Goal: Task Accomplishment & Management: Complete application form

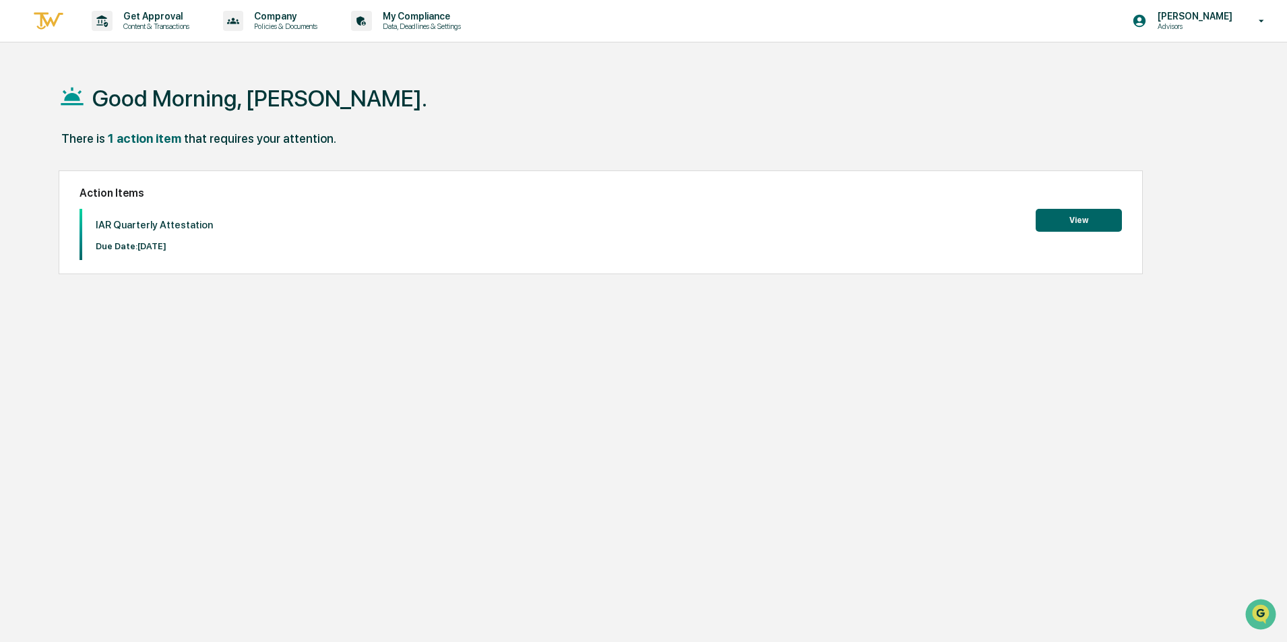
click at [1071, 225] on button "View" at bounding box center [1079, 220] width 86 height 23
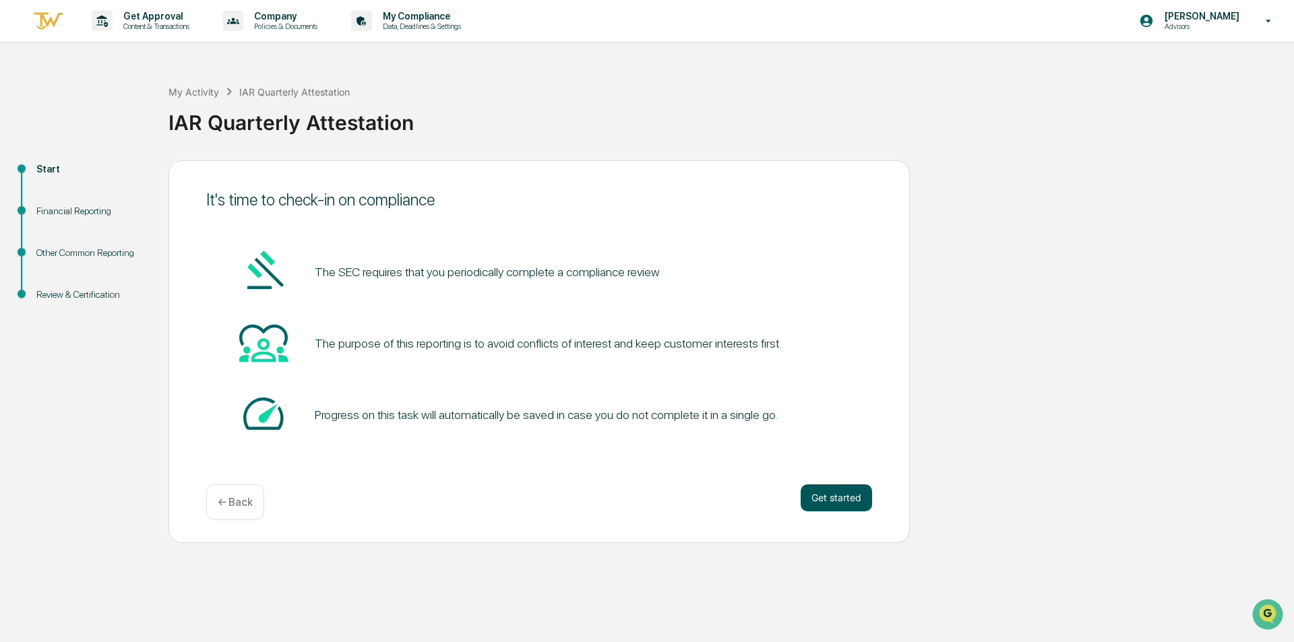
click at [827, 497] on button "Get started" at bounding box center [836, 497] width 71 height 27
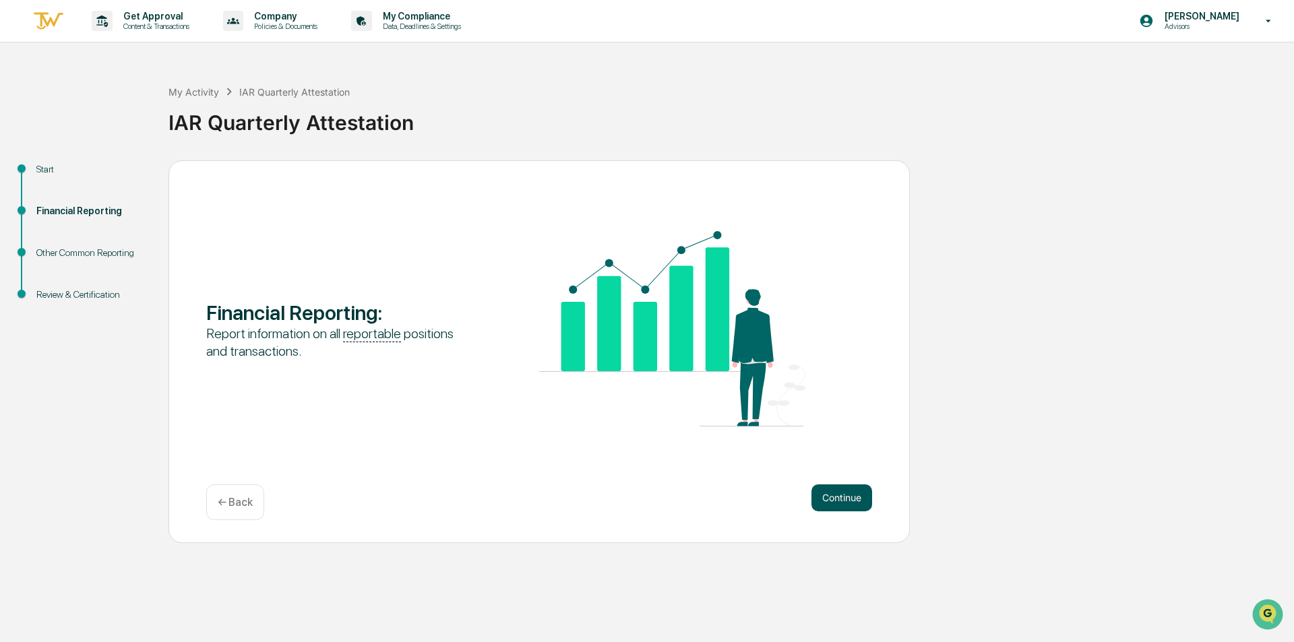
click at [854, 496] on button "Continue" at bounding box center [841, 497] width 61 height 27
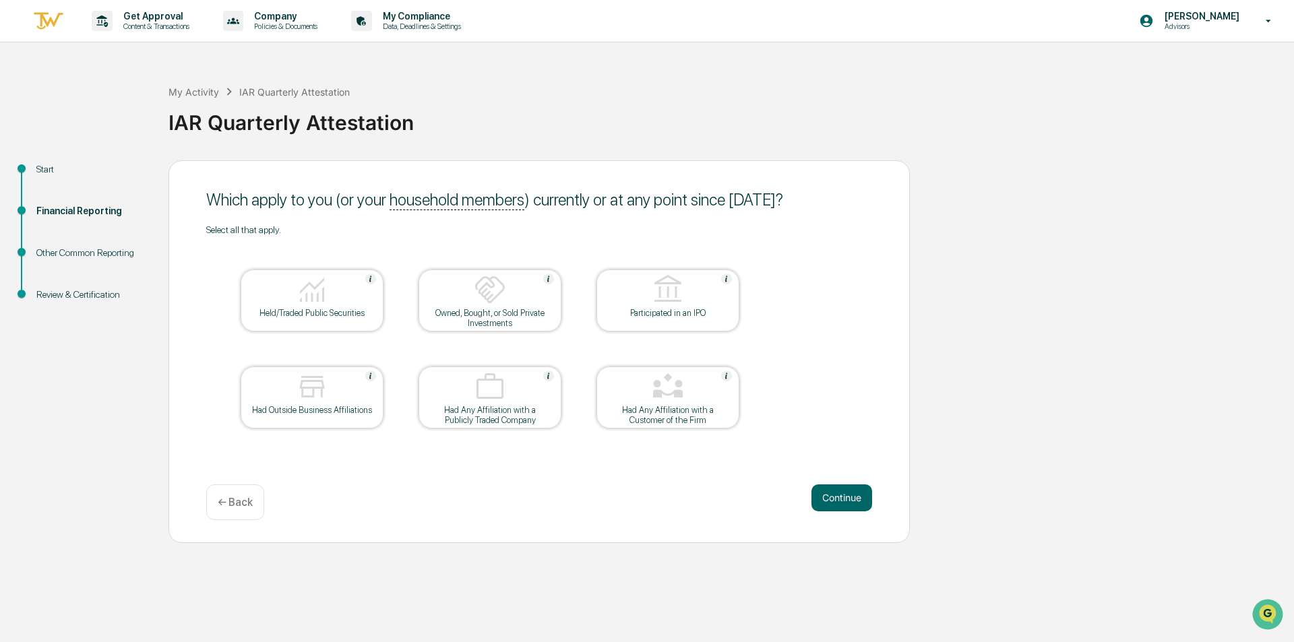
click at [318, 299] on img at bounding box center [312, 290] width 32 height 32
click at [823, 493] on button "Continue" at bounding box center [841, 497] width 61 height 27
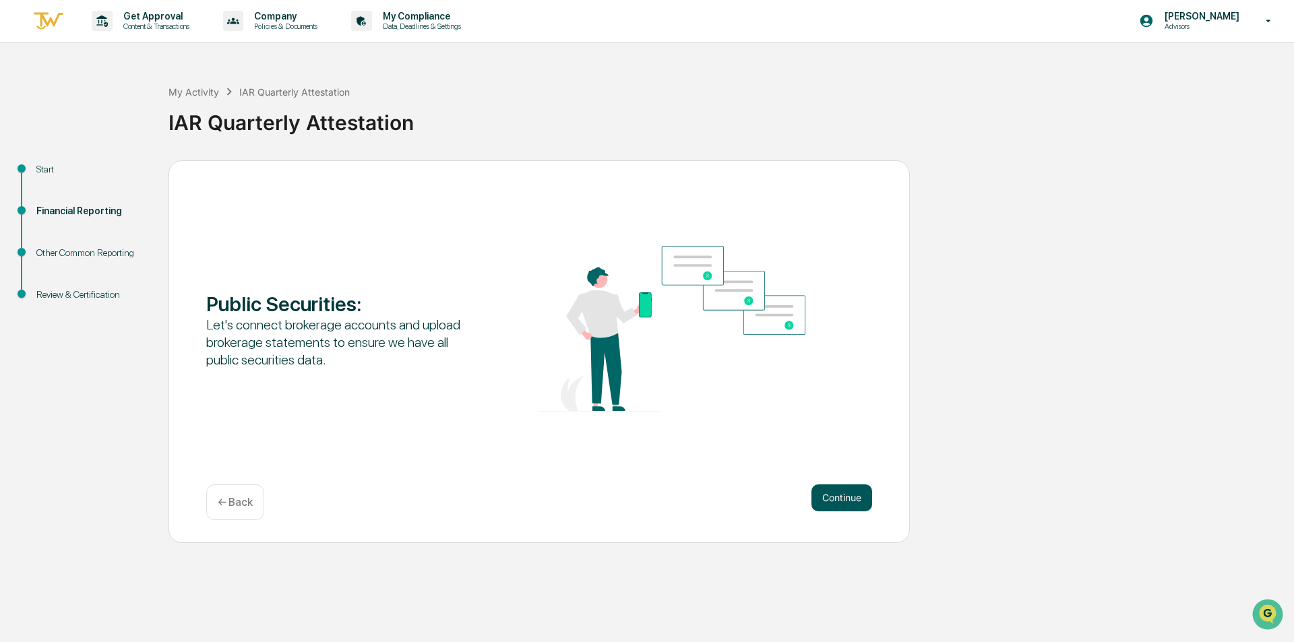
click at [833, 494] on button "Continue" at bounding box center [841, 497] width 61 height 27
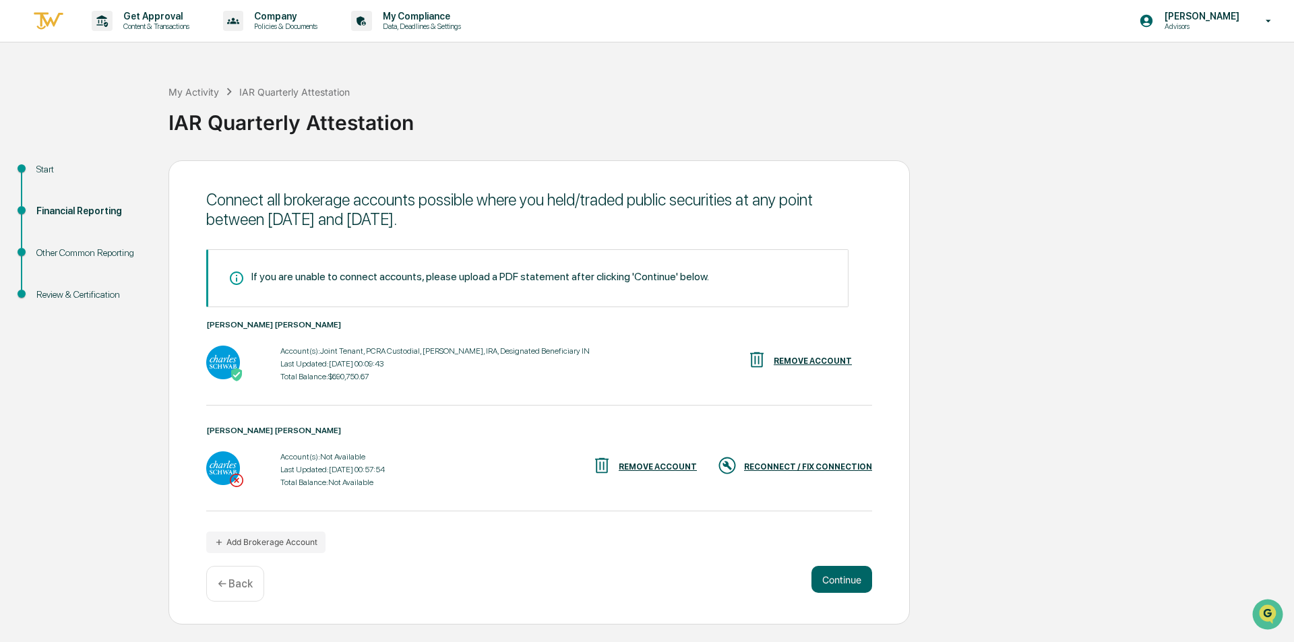
click at [783, 462] on div "RECONNECT / FIX CONNECTION" at bounding box center [808, 466] width 128 height 9
click at [852, 573] on button "Continue" at bounding box center [841, 579] width 61 height 27
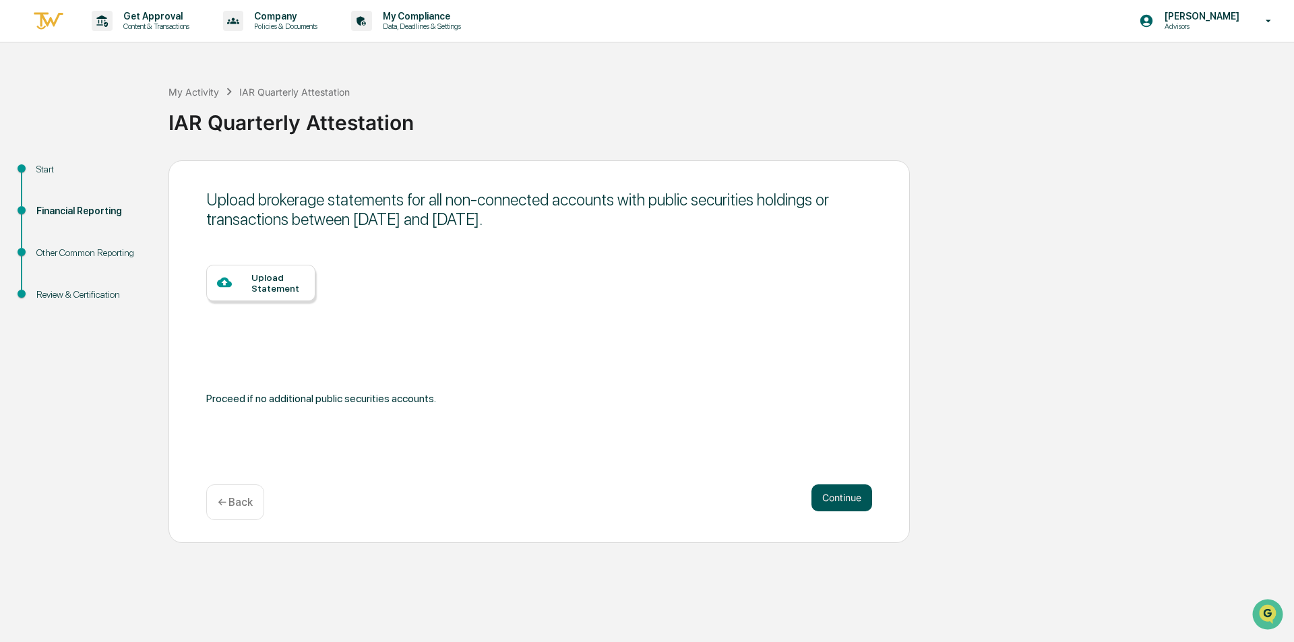
click at [832, 501] on button "Continue" at bounding box center [841, 497] width 61 height 27
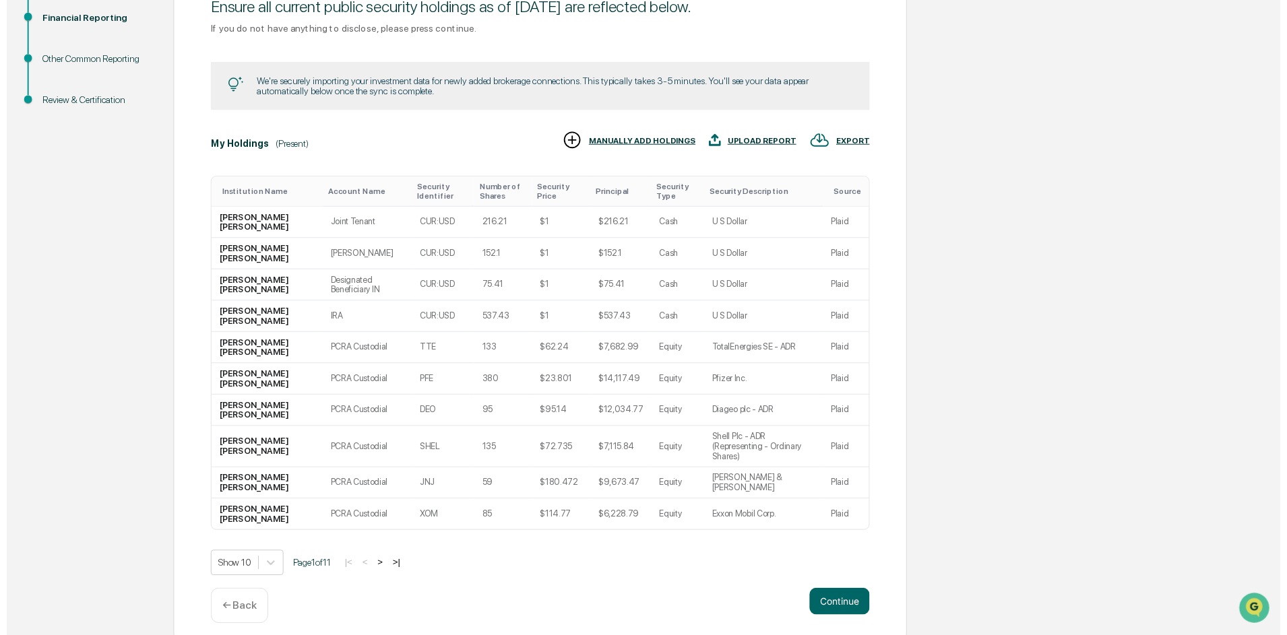
scroll to position [194, 0]
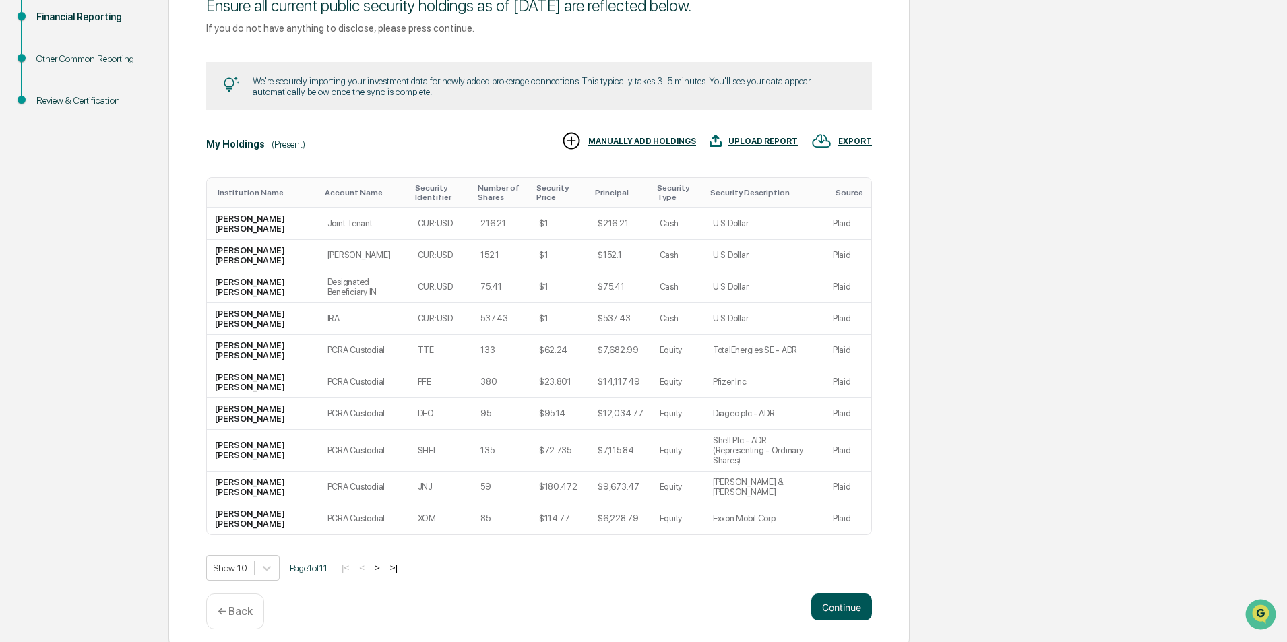
click at [829, 594] on button "Continue" at bounding box center [841, 607] width 61 height 27
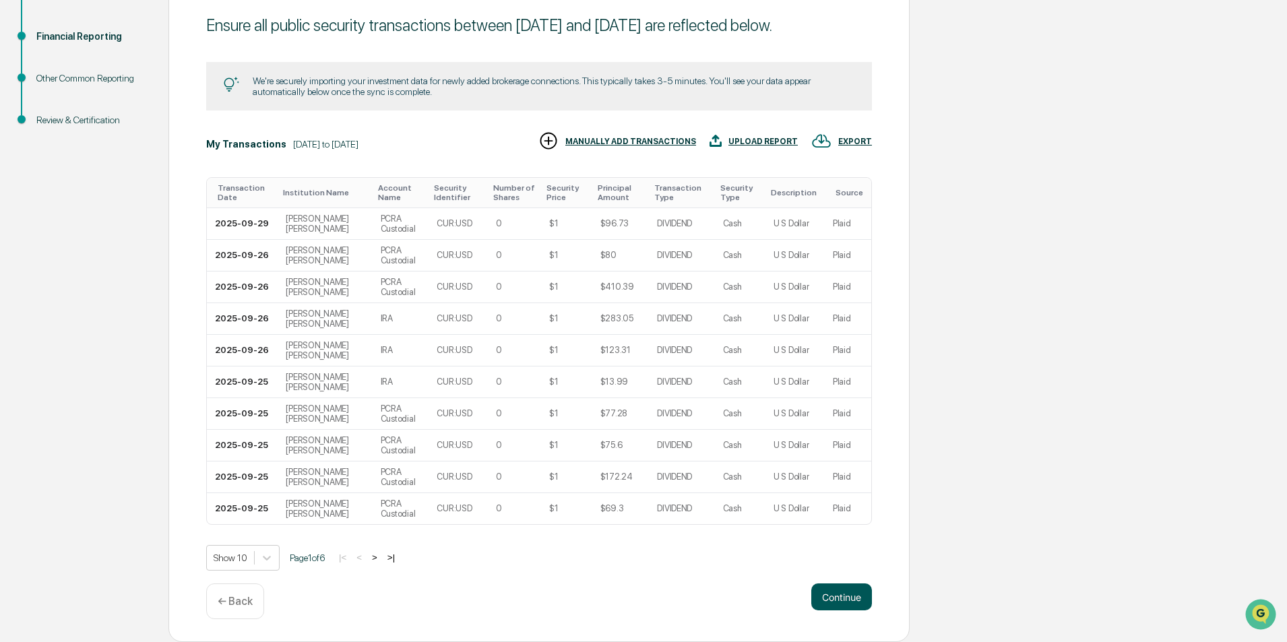
click at [842, 596] on button "Continue" at bounding box center [841, 597] width 61 height 27
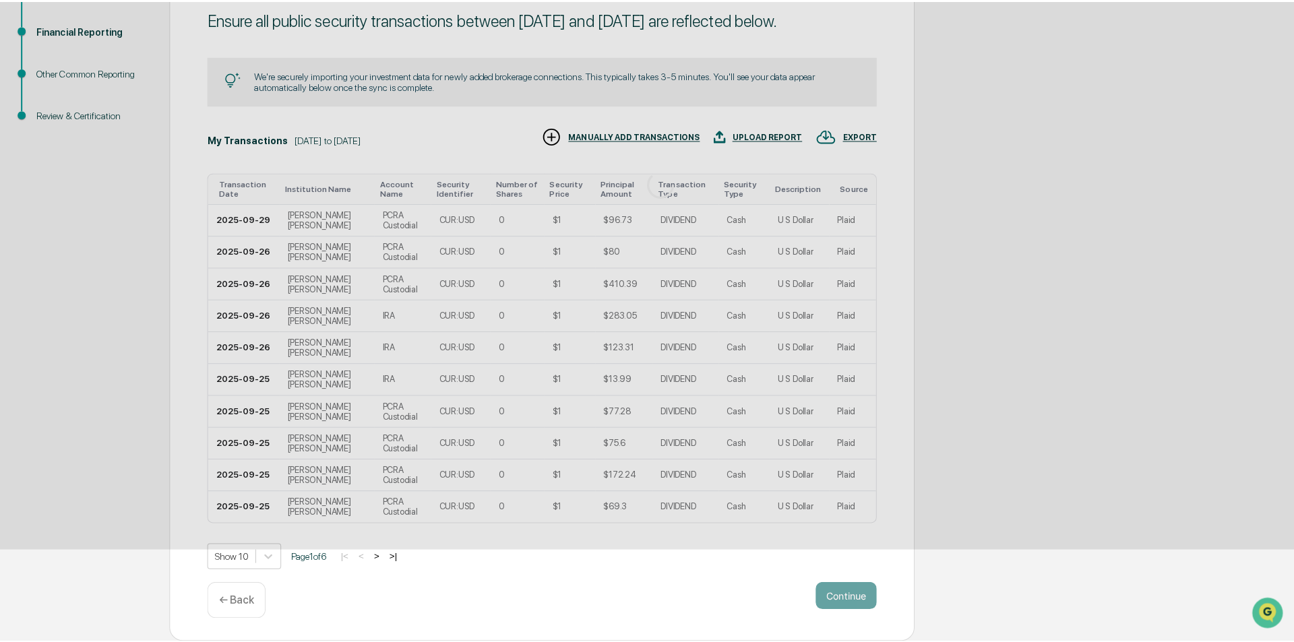
scroll to position [0, 0]
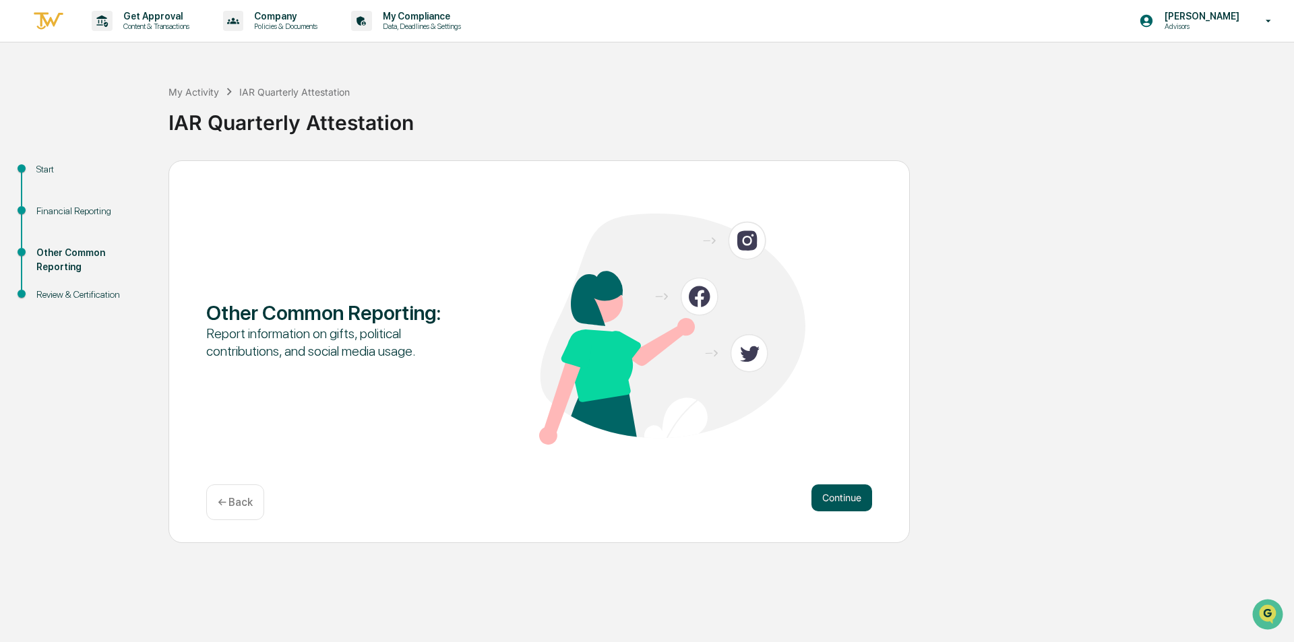
click at [844, 497] on button "Continue" at bounding box center [841, 497] width 61 height 27
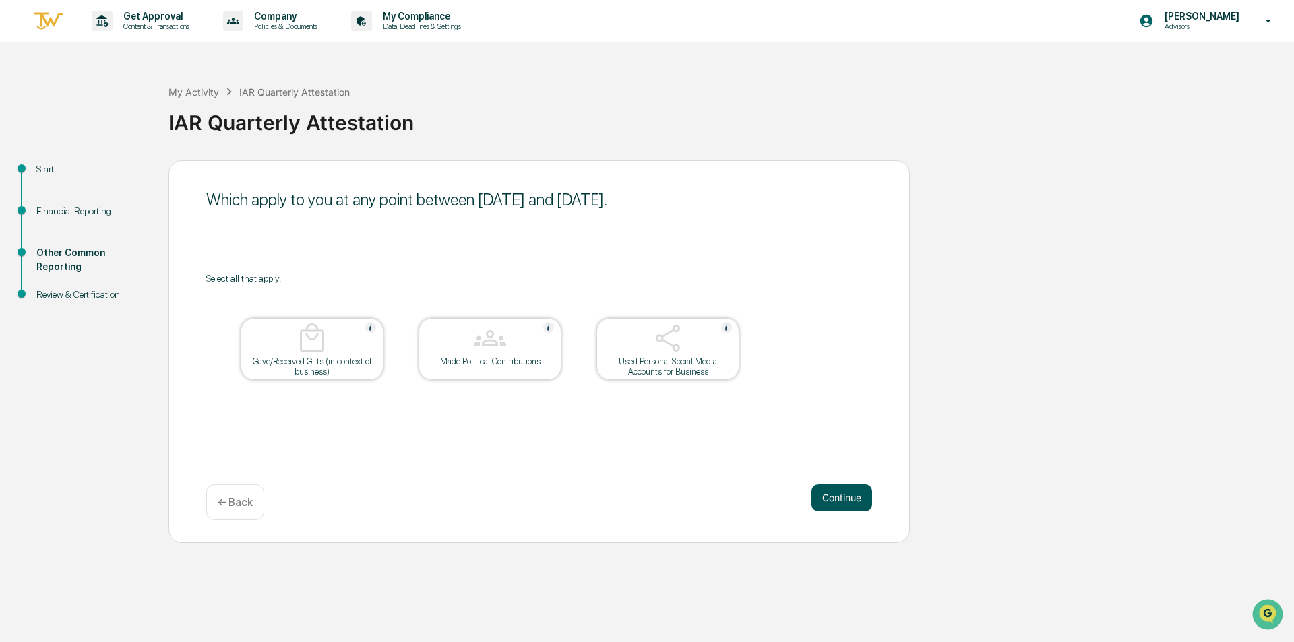
click at [823, 499] on button "Continue" at bounding box center [841, 497] width 61 height 27
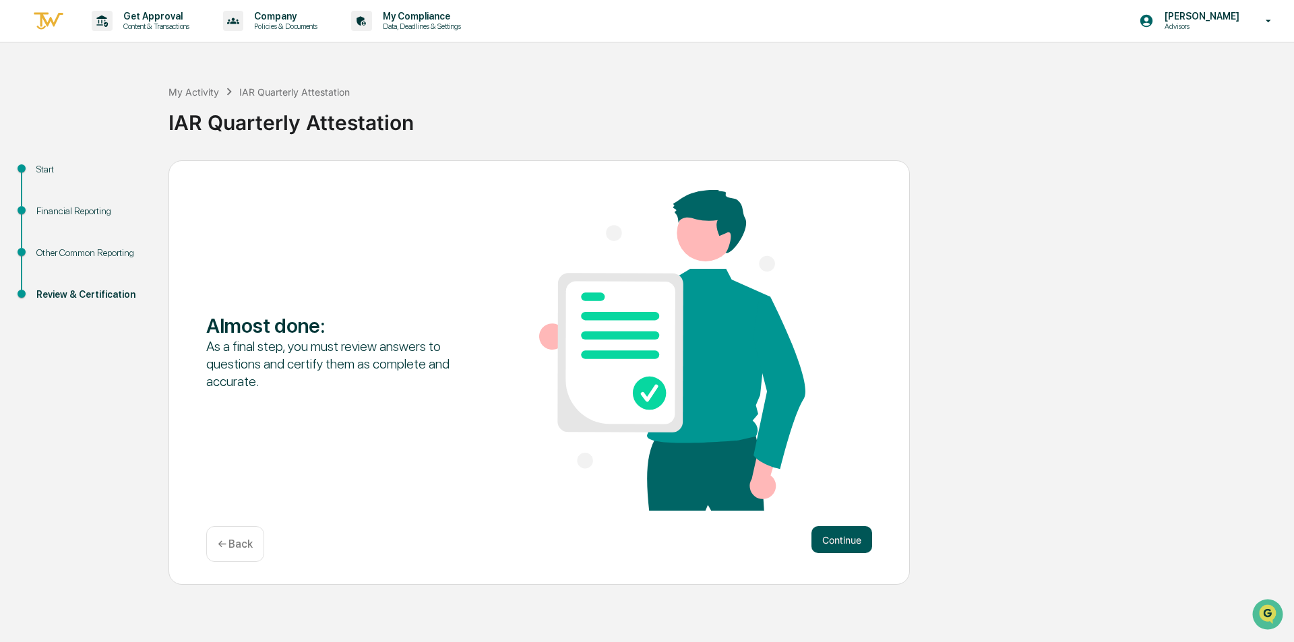
click at [834, 538] on button "Continue" at bounding box center [841, 539] width 61 height 27
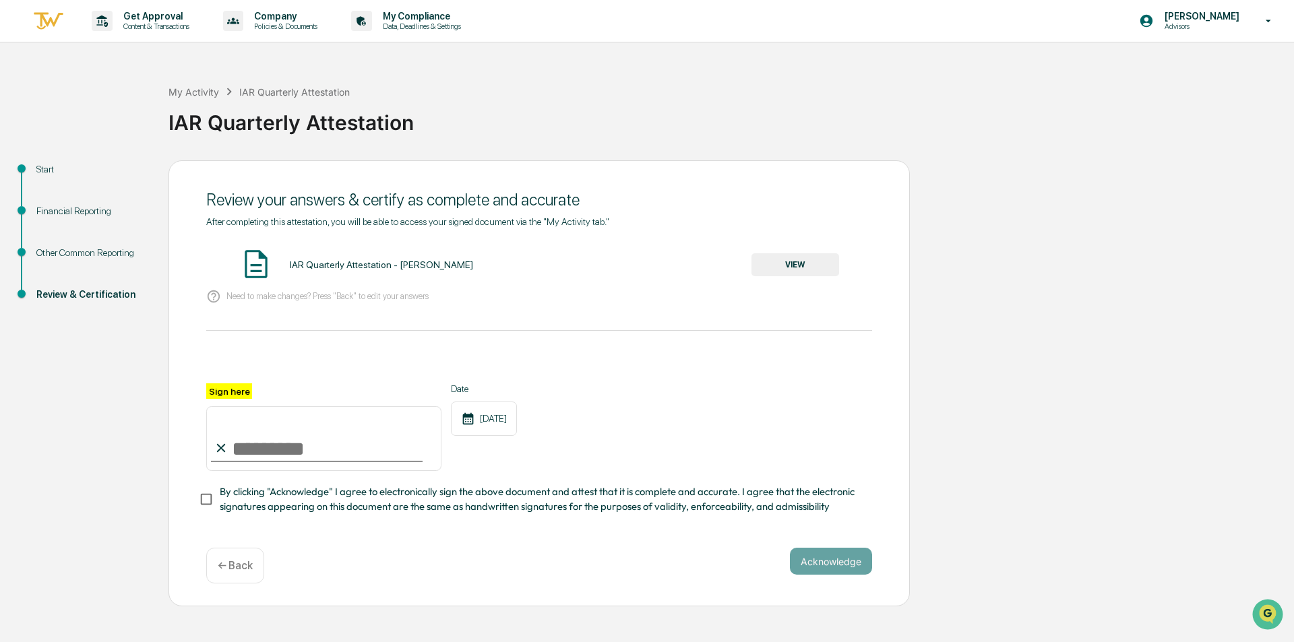
click at [823, 259] on button "VIEW" at bounding box center [795, 264] width 88 height 23
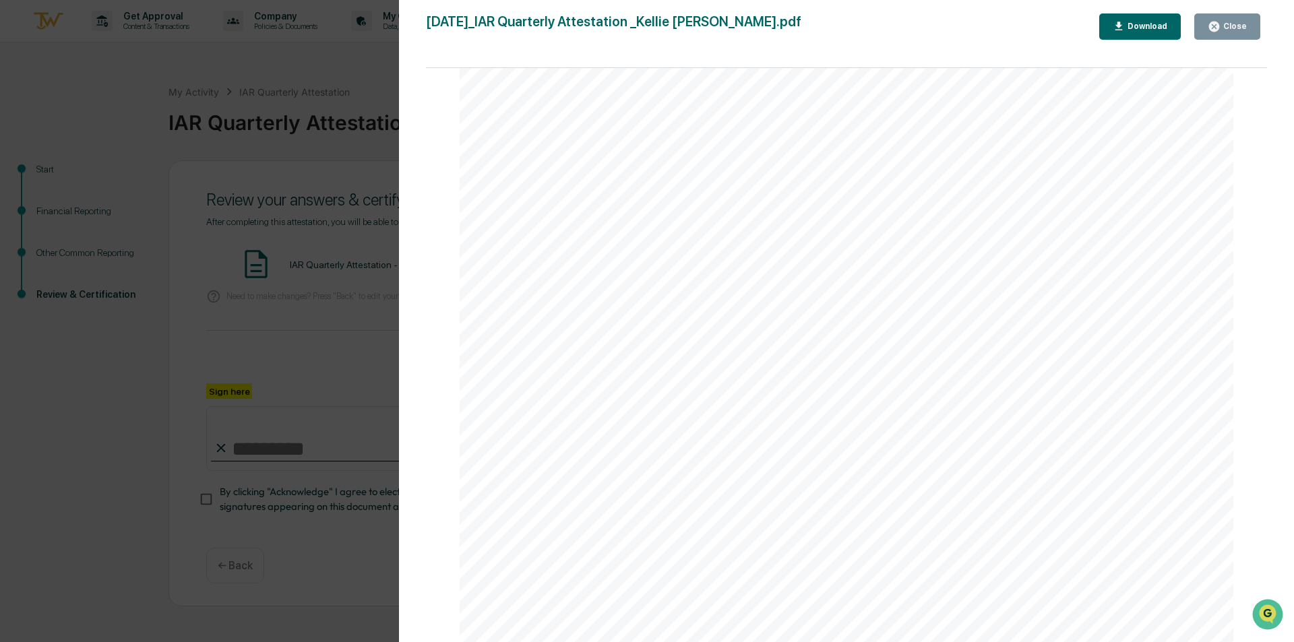
scroll to position [7379, 0]
click at [1121, 32] on icon "button" at bounding box center [1118, 26] width 13 height 13
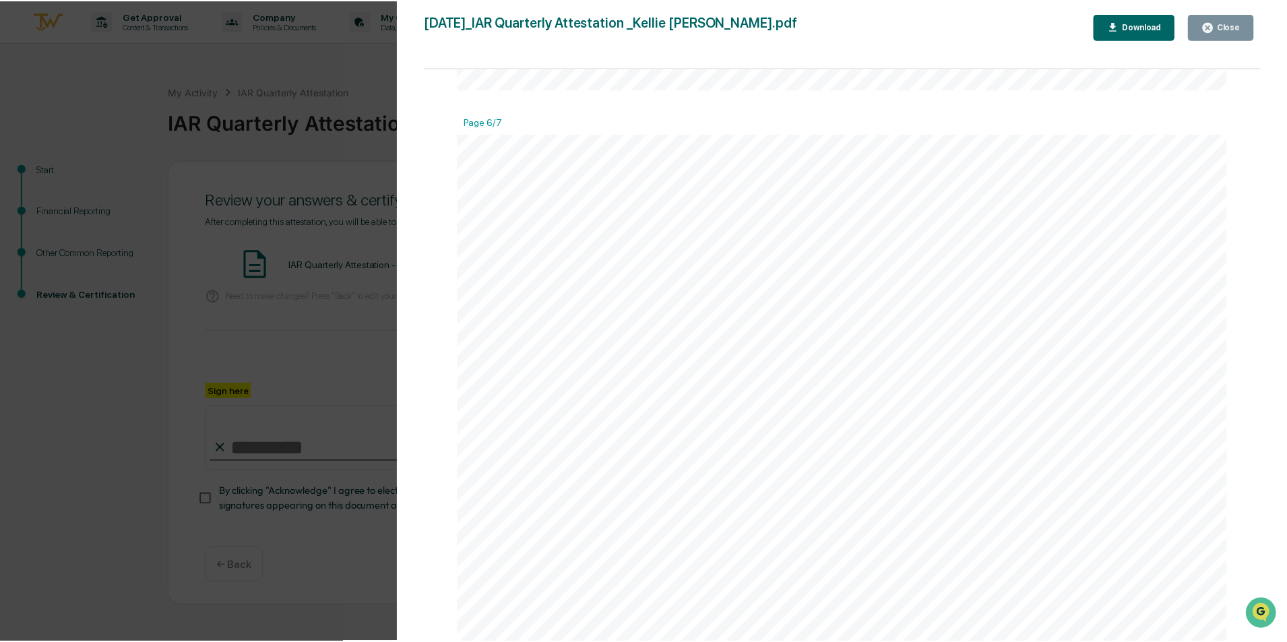
scroll to position [5660, 0]
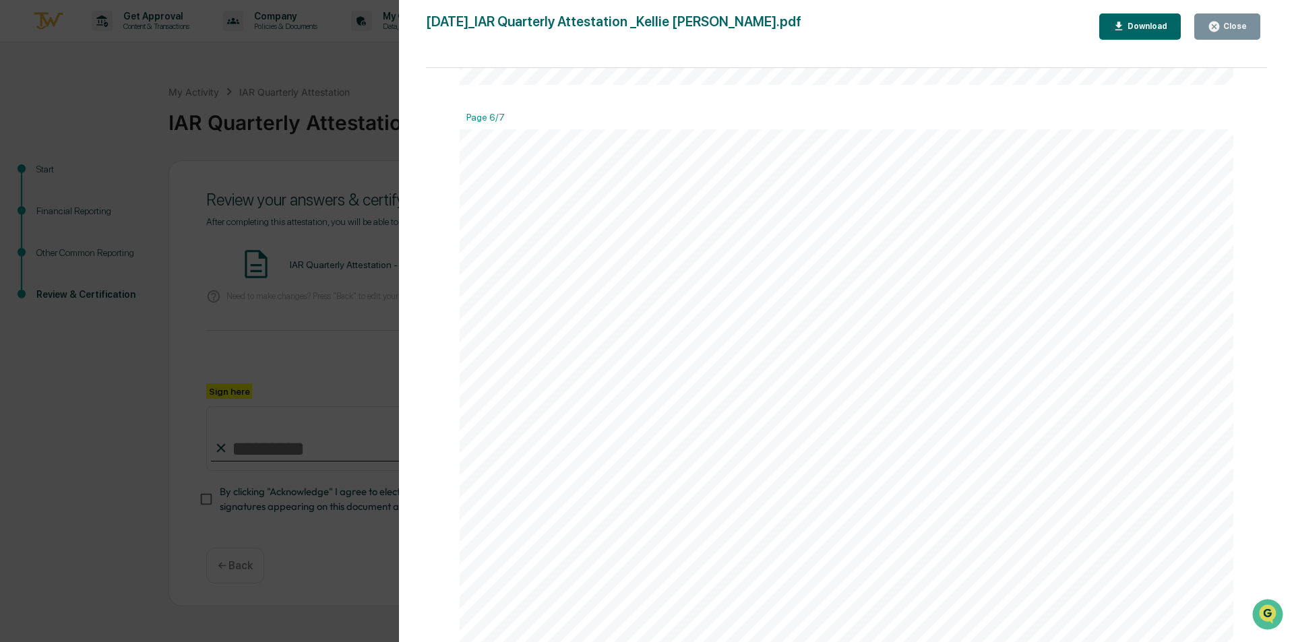
click at [1214, 30] on icon "button" at bounding box center [1214, 27] width 10 height 10
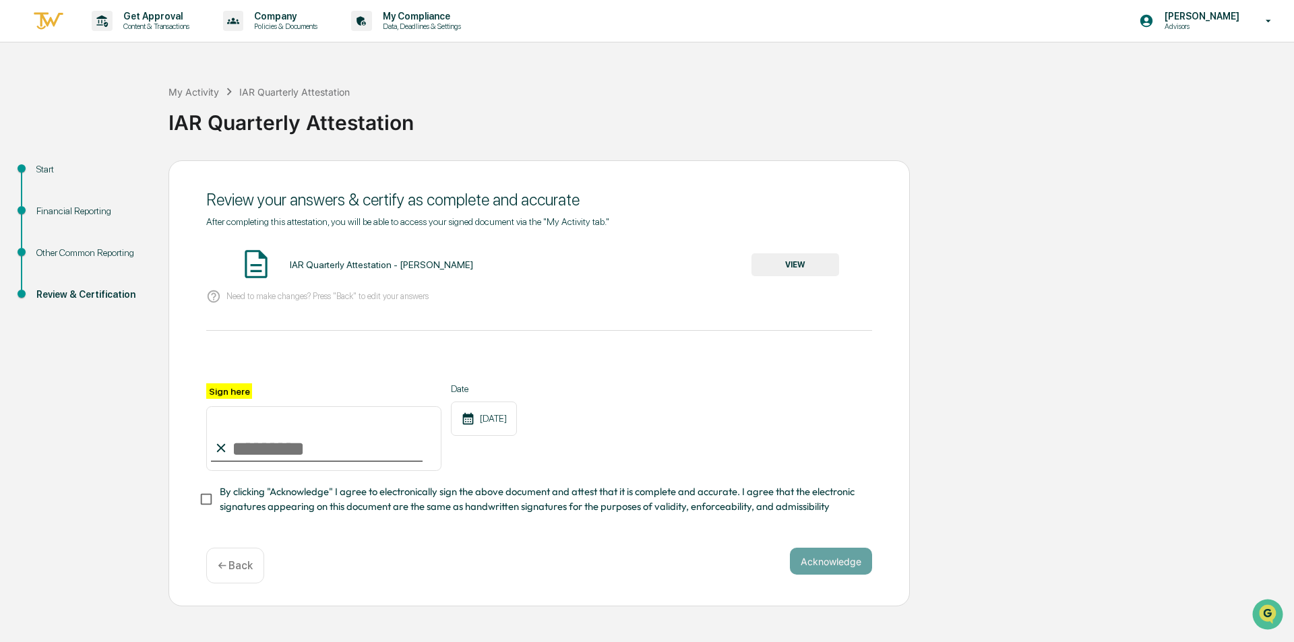
click at [307, 447] on input "Sign here" at bounding box center [323, 438] width 235 height 65
type input "**********"
click at [851, 566] on button "Acknowledge" at bounding box center [831, 561] width 82 height 27
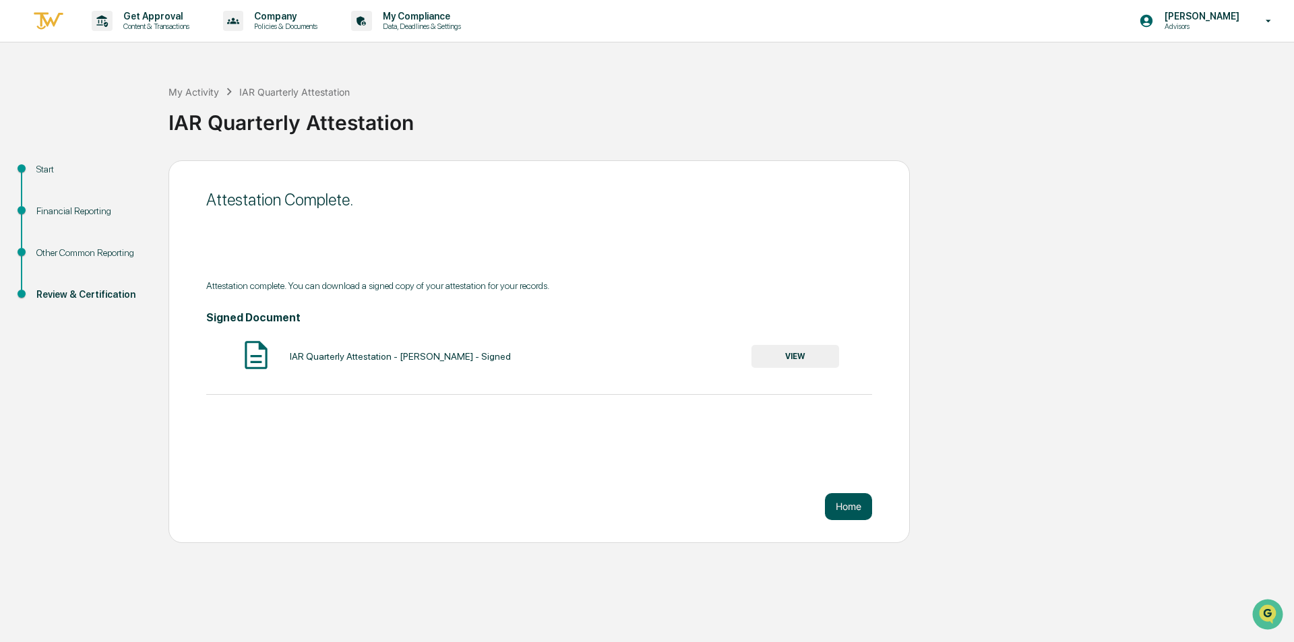
click at [847, 510] on button "Home" at bounding box center [848, 506] width 47 height 27
